Goal: Use online tool/utility: Utilize a website feature to perform a specific function

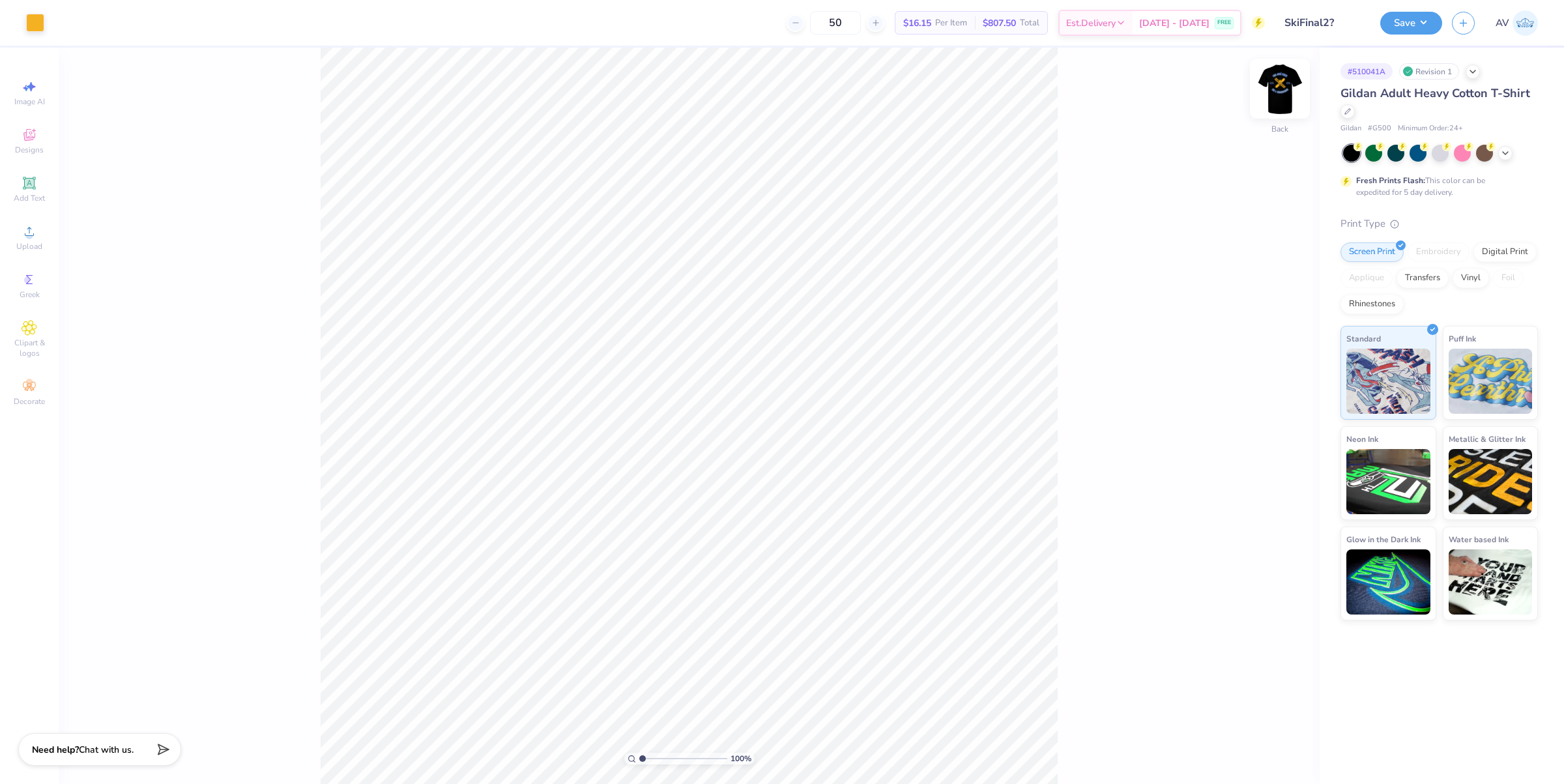
click at [1269, 95] on img at bounding box center [1280, 89] width 52 height 52
type input "0.64"
type input "1.37"
type input "4.34"
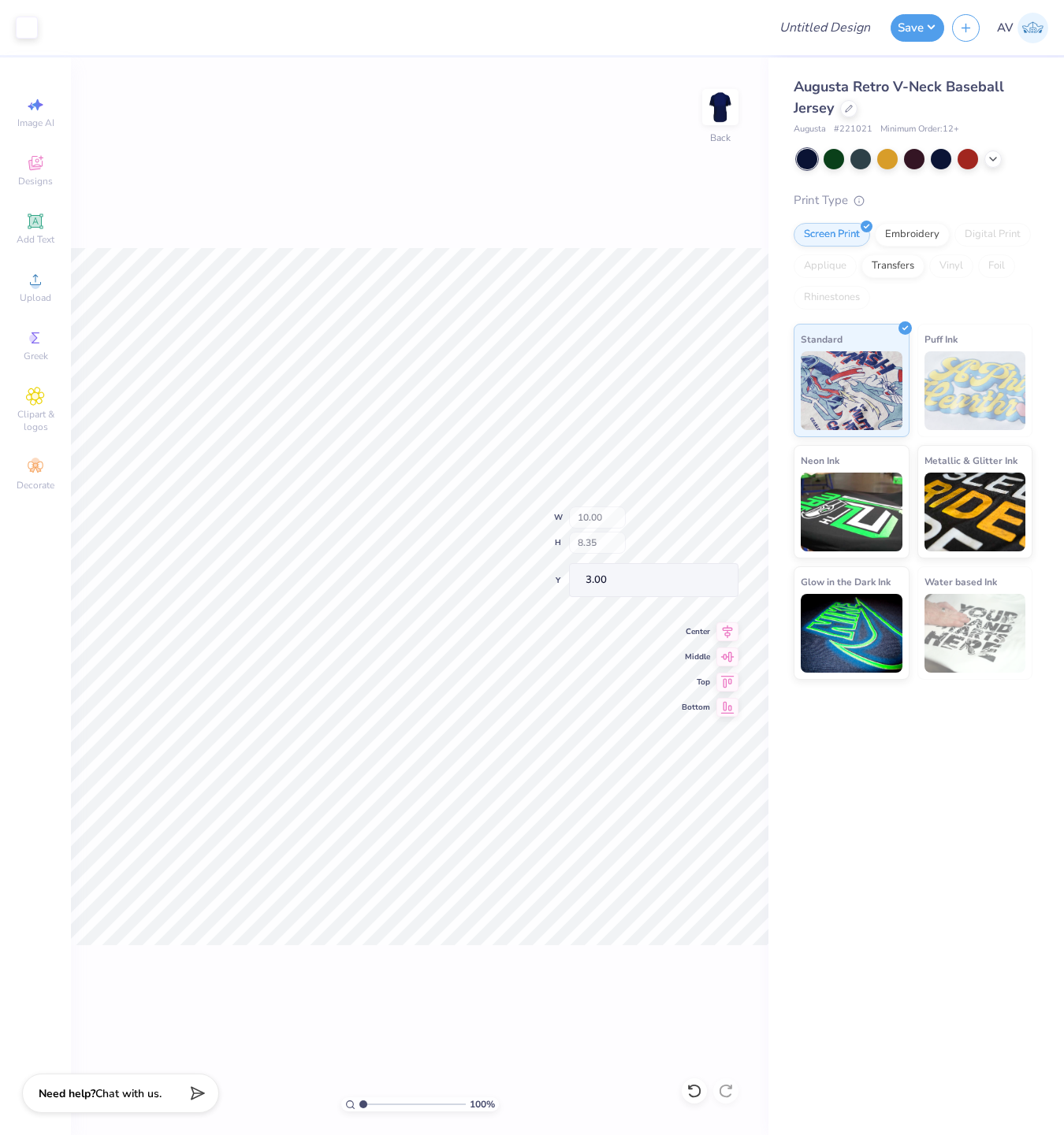
type input "3.67"
type input "6.55"
type input "4.80"
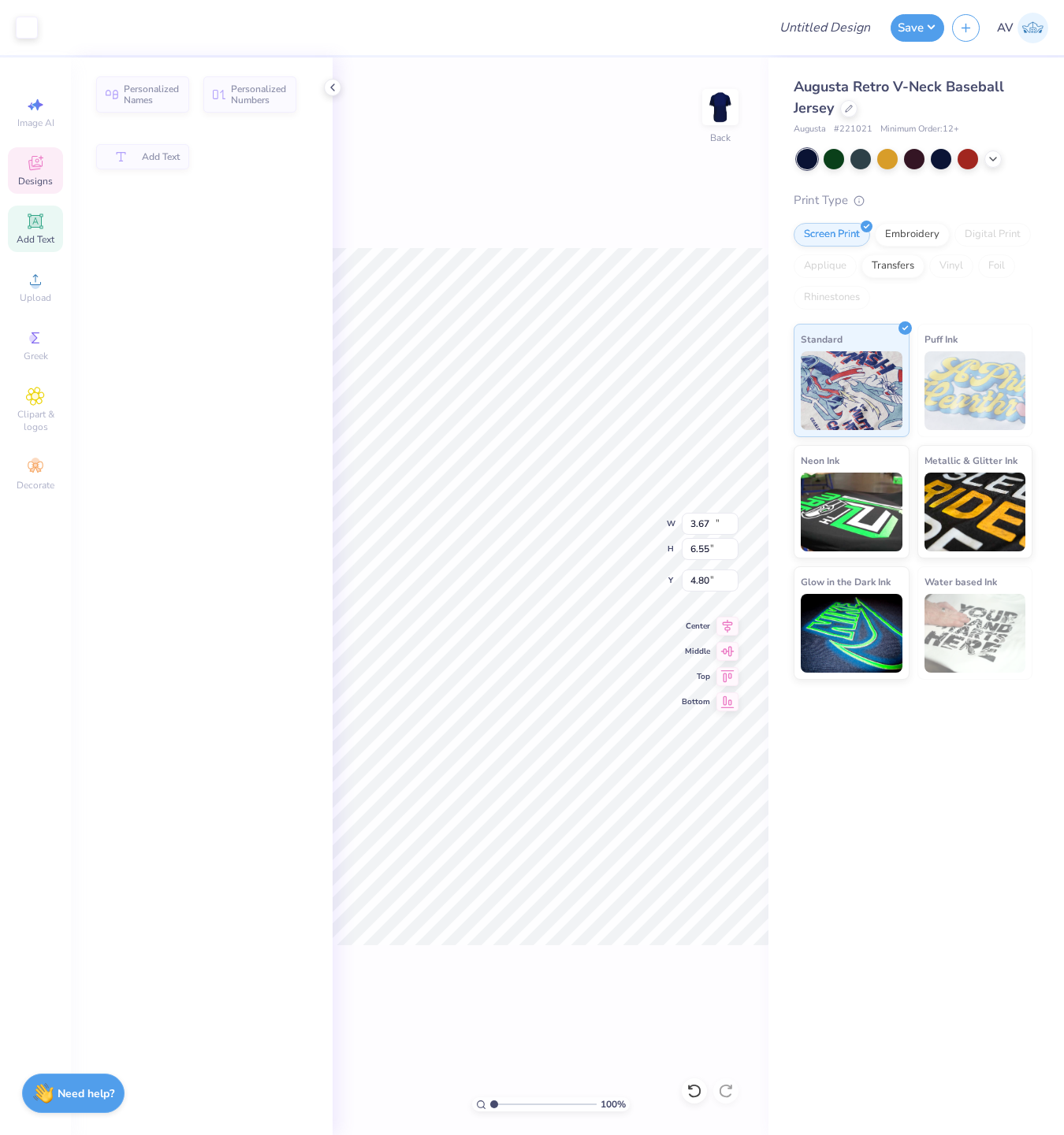
type input "10.00"
type input "1.80"
type input "3.00"
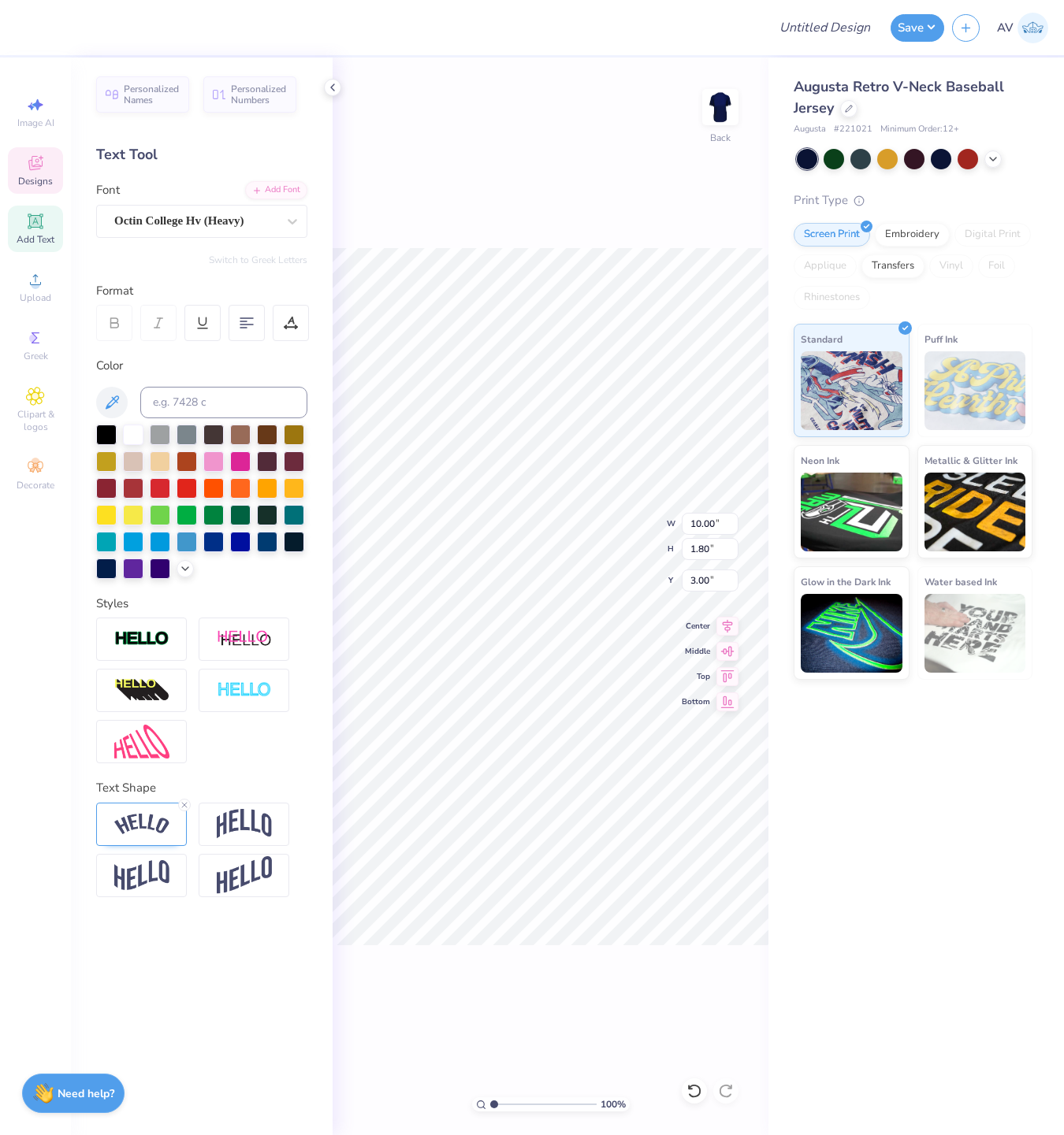
scroll to position [15, 2]
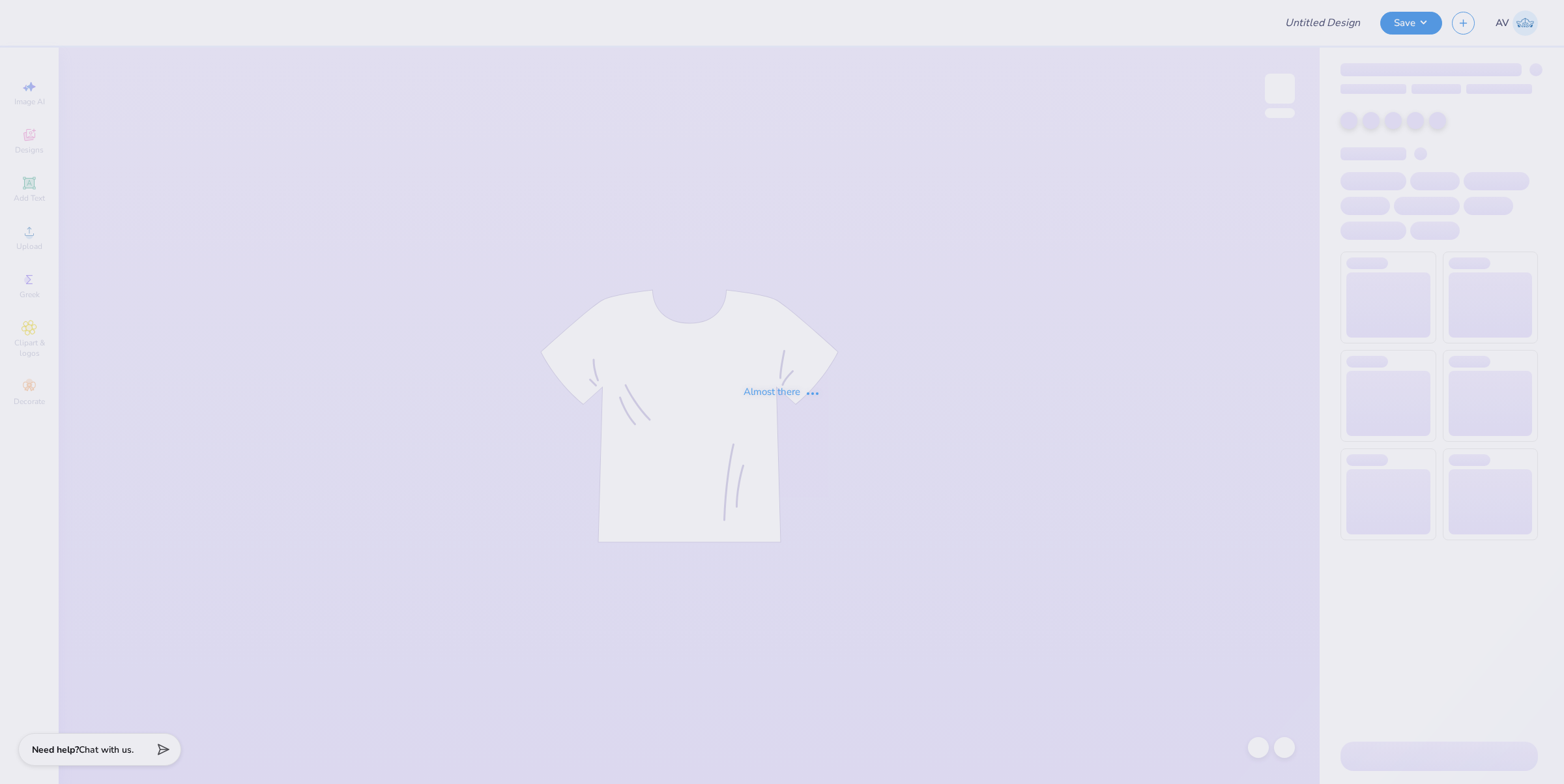
type input "[PERSON_NAME] : [PERSON_NAME] Univeristy"
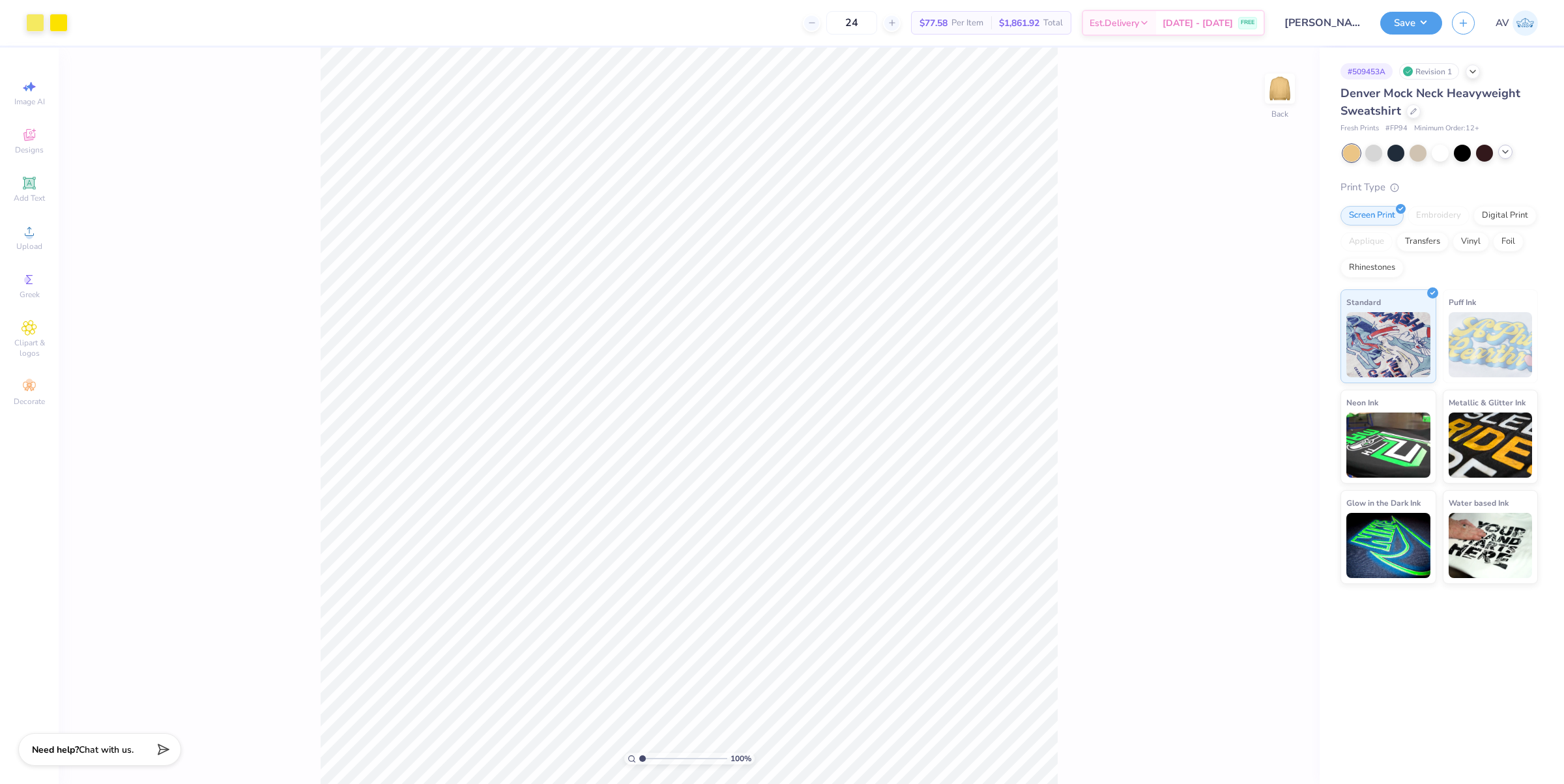
click at [1507, 151] on icon at bounding box center [1506, 152] width 11 height 11
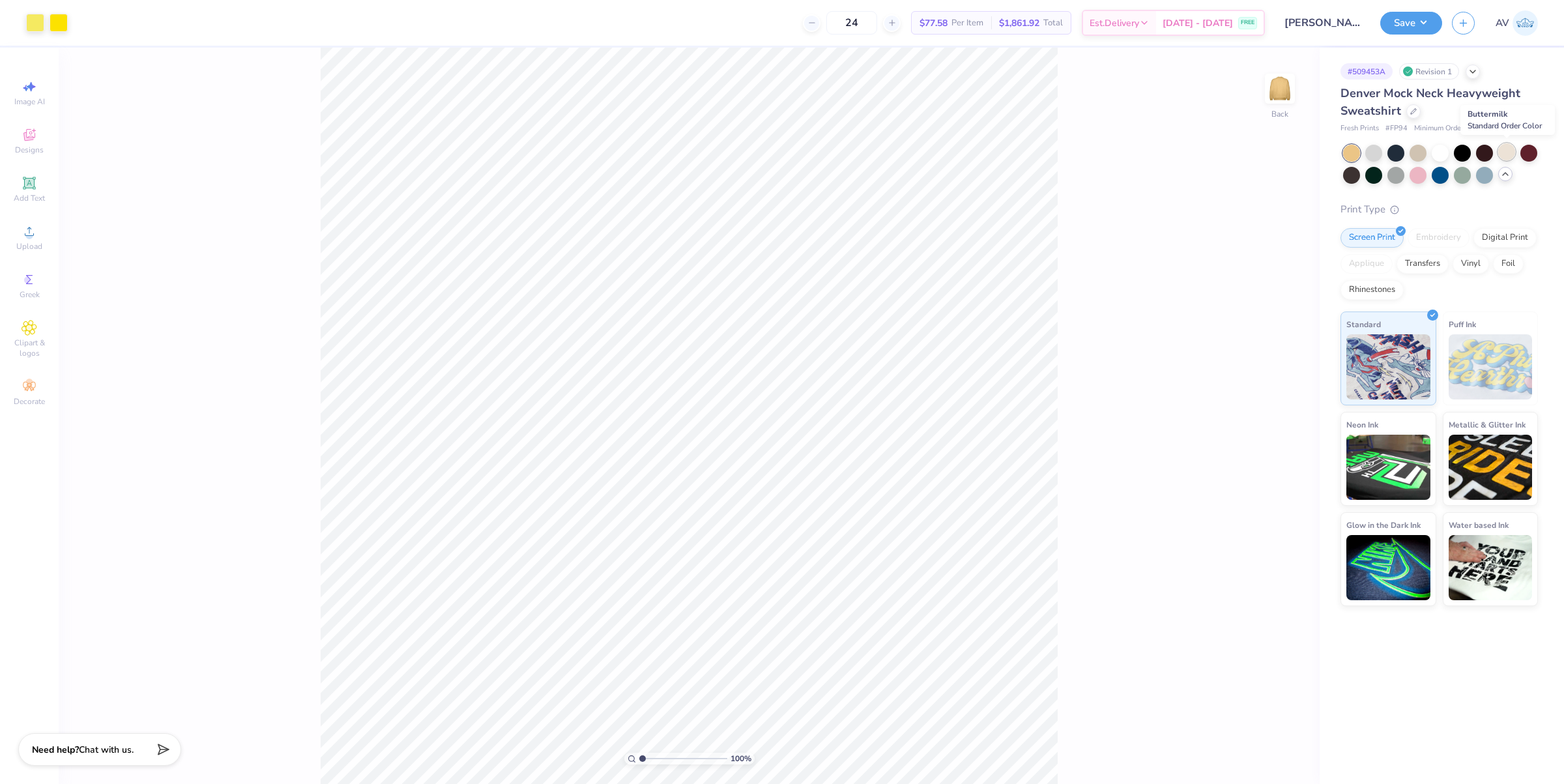
click at [1510, 152] on div at bounding box center [1506, 152] width 17 height 17
